Goal: Find specific page/section: Find specific page/section

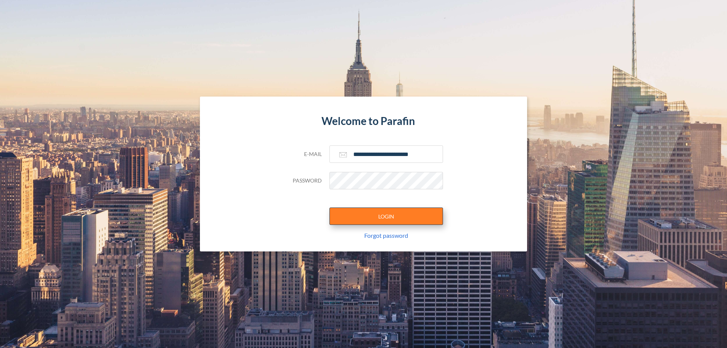
click at [386, 216] on button "LOGIN" at bounding box center [387, 216] width 114 height 17
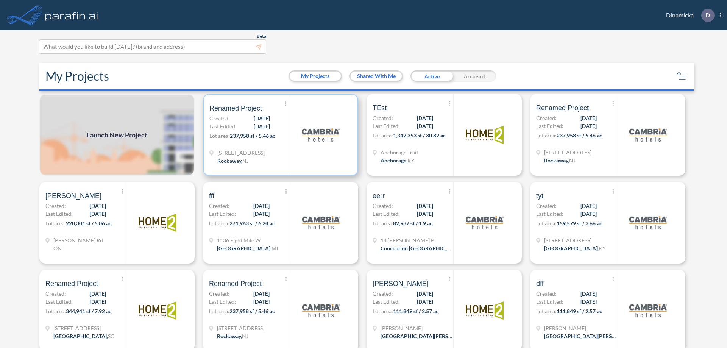
scroll to position [2, 0]
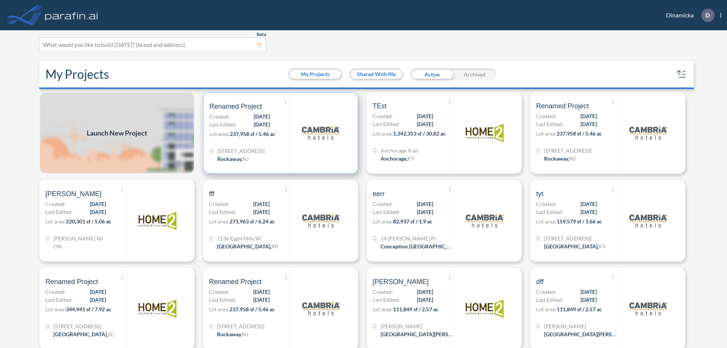
click at [279, 133] on p "Lot area: 237,958 sf / 5.46 ac" at bounding box center [250, 135] width 80 height 11
